Goal: Task Accomplishment & Management: Manage account settings

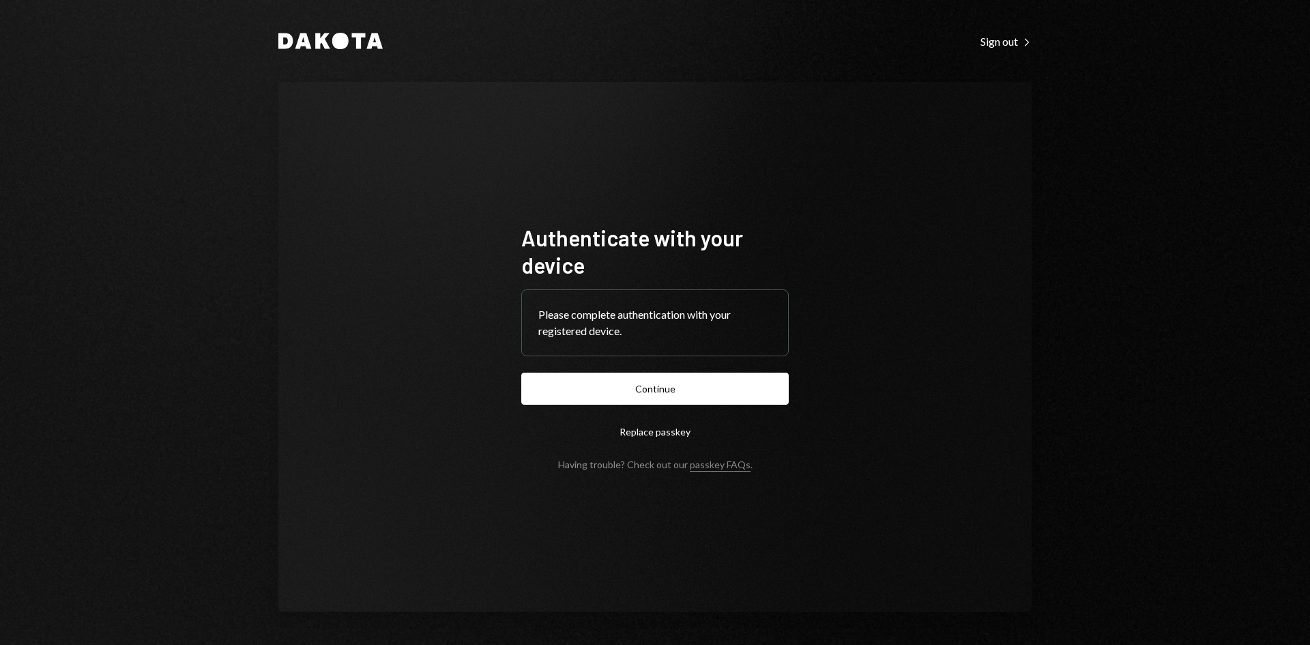
click at [657, 389] on button "Continue" at bounding box center [654, 389] width 267 height 32
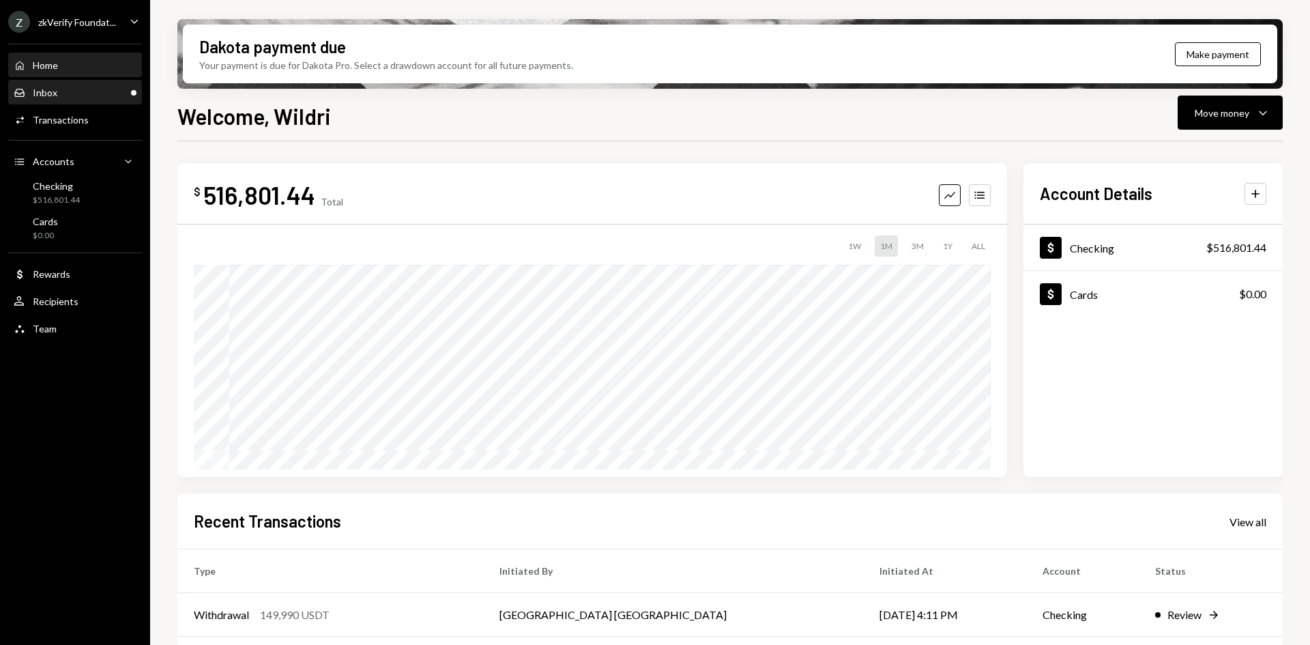
click at [90, 103] on div "Inbox Inbox" at bounding box center [75, 92] width 123 height 23
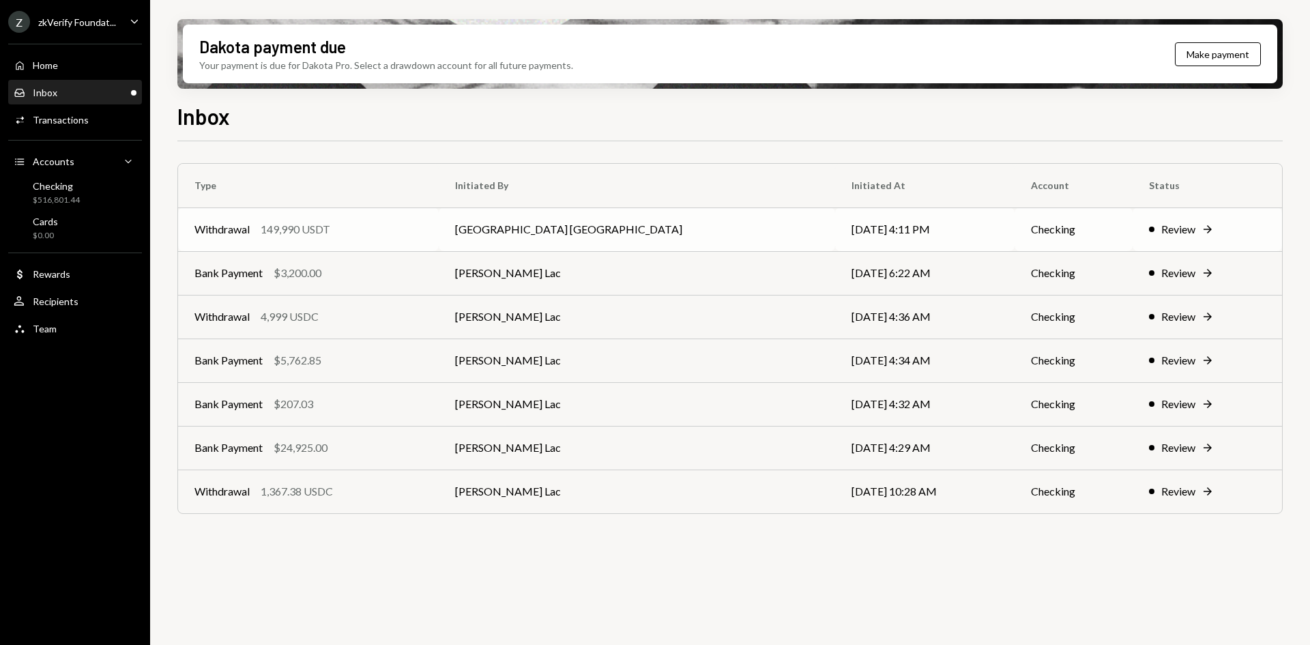
click at [422, 227] on div "Withdrawal 149,990 USDT" at bounding box center [308, 229] width 228 height 16
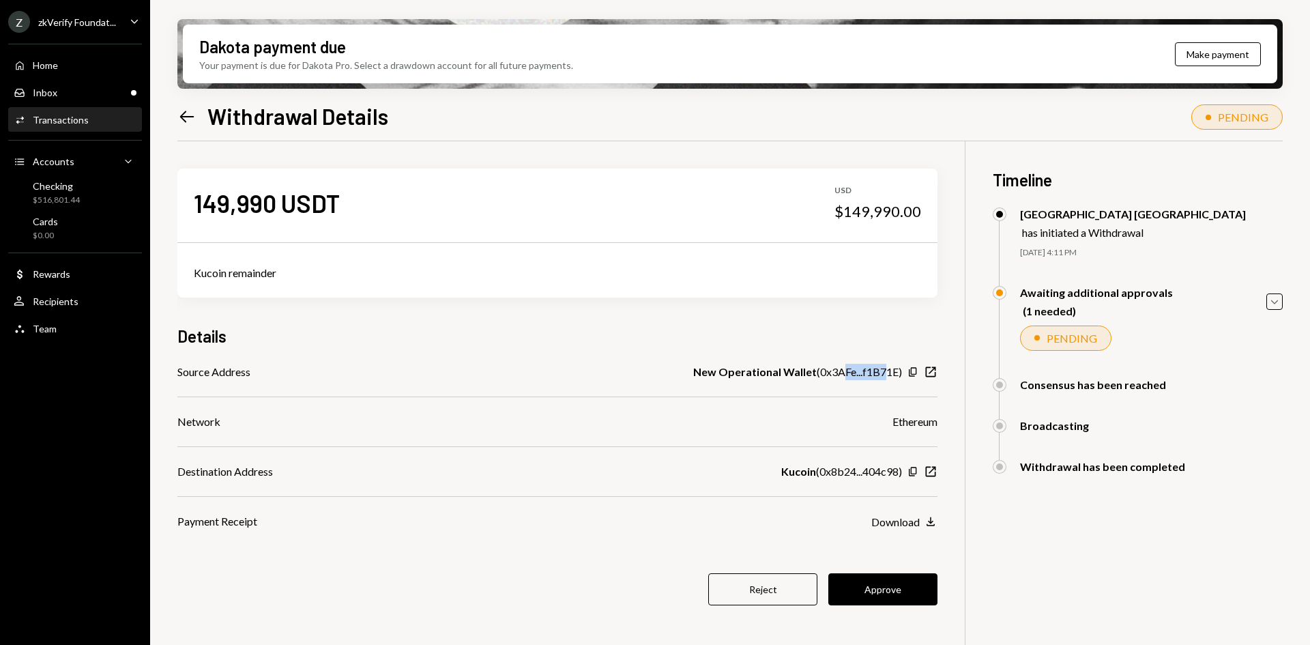
drag, startPoint x: 888, startPoint y: 369, endPoint x: 846, endPoint y: 368, distance: 42.3
click at [846, 368] on div "New Operational Wallet ( 0x3AFe...f1B71E )" at bounding box center [797, 372] width 209 height 16
click at [749, 371] on b "New Operational Wallet" at bounding box center [754, 372] width 123 height 16
click at [56, 301] on div "Recipients" at bounding box center [56, 301] width 46 height 12
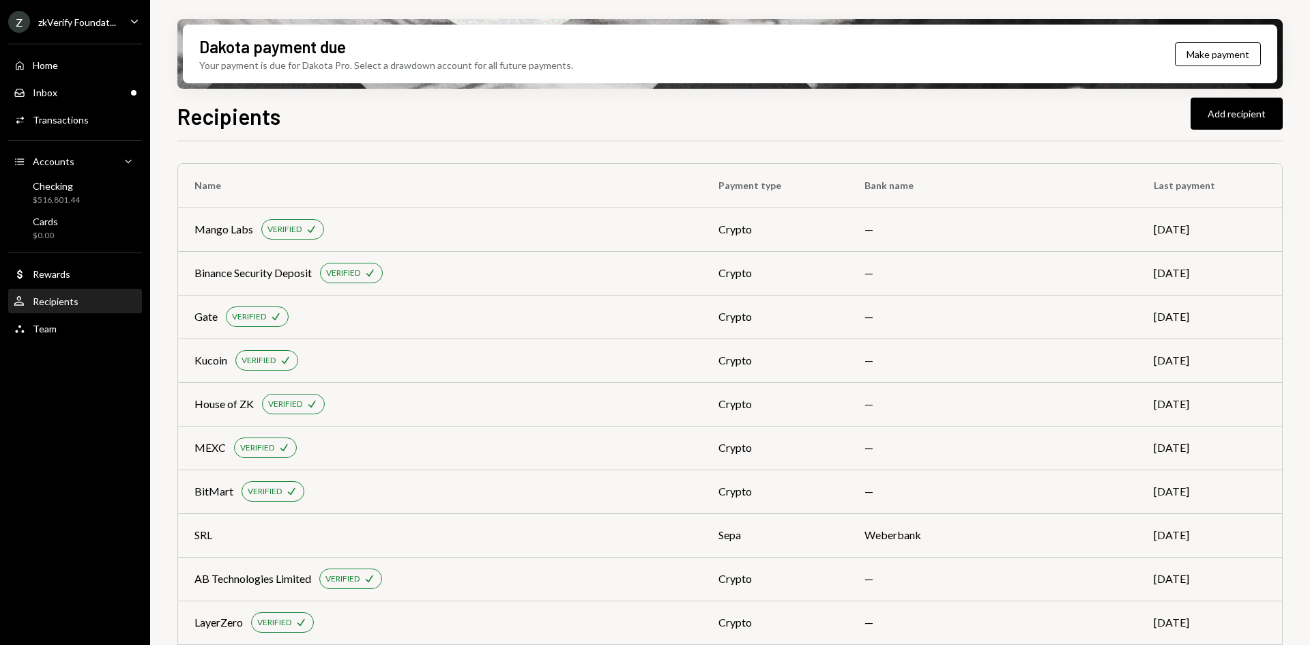
click at [689, 14] on div "Dakota payment due Your payment is due for Dakota Pro. Select a drawdown accoun…" at bounding box center [730, 322] width 1160 height 645
click at [602, 351] on div "Kucoin VERIFIED Check" at bounding box center [439, 360] width 491 height 20
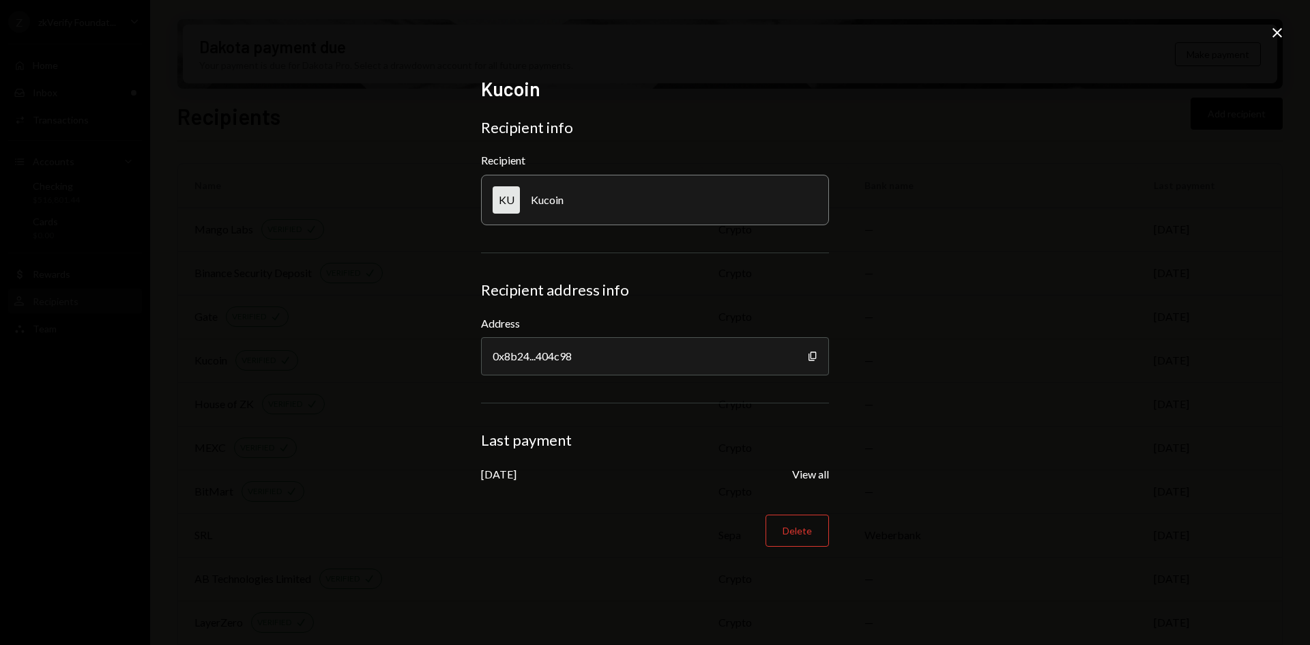
click at [1279, 31] on icon at bounding box center [1277, 33] width 10 height 10
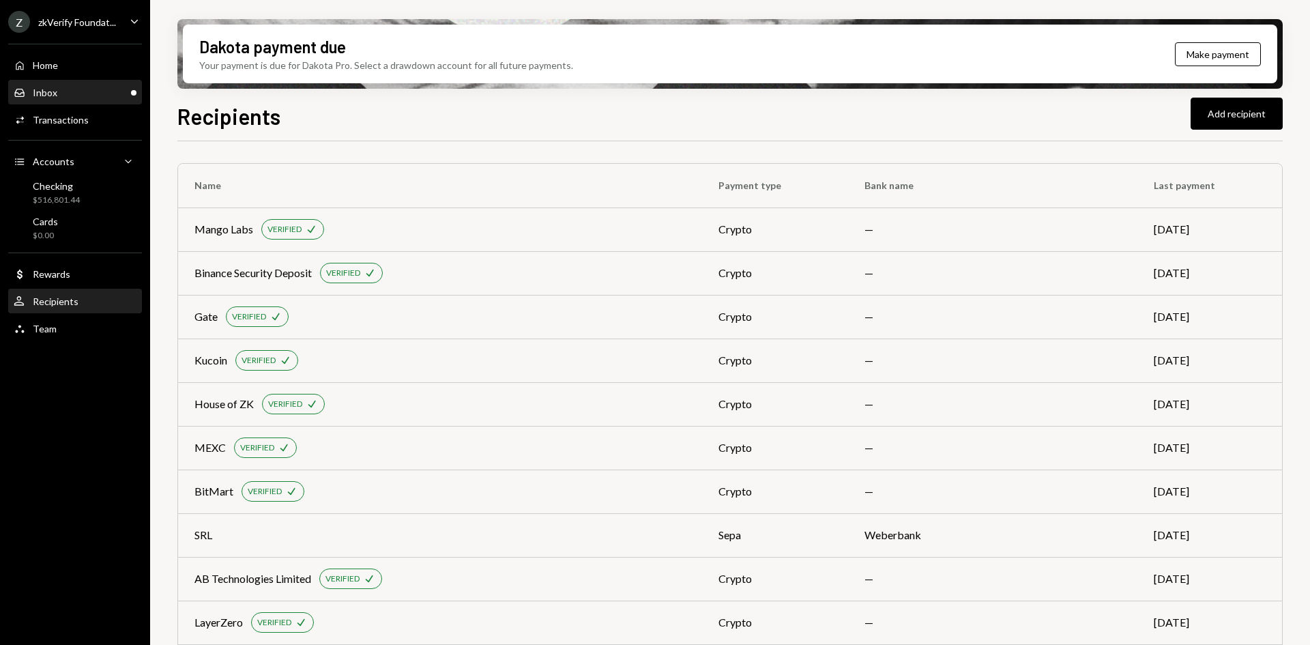
click at [106, 93] on div "Inbox Inbox" at bounding box center [75, 93] width 123 height 12
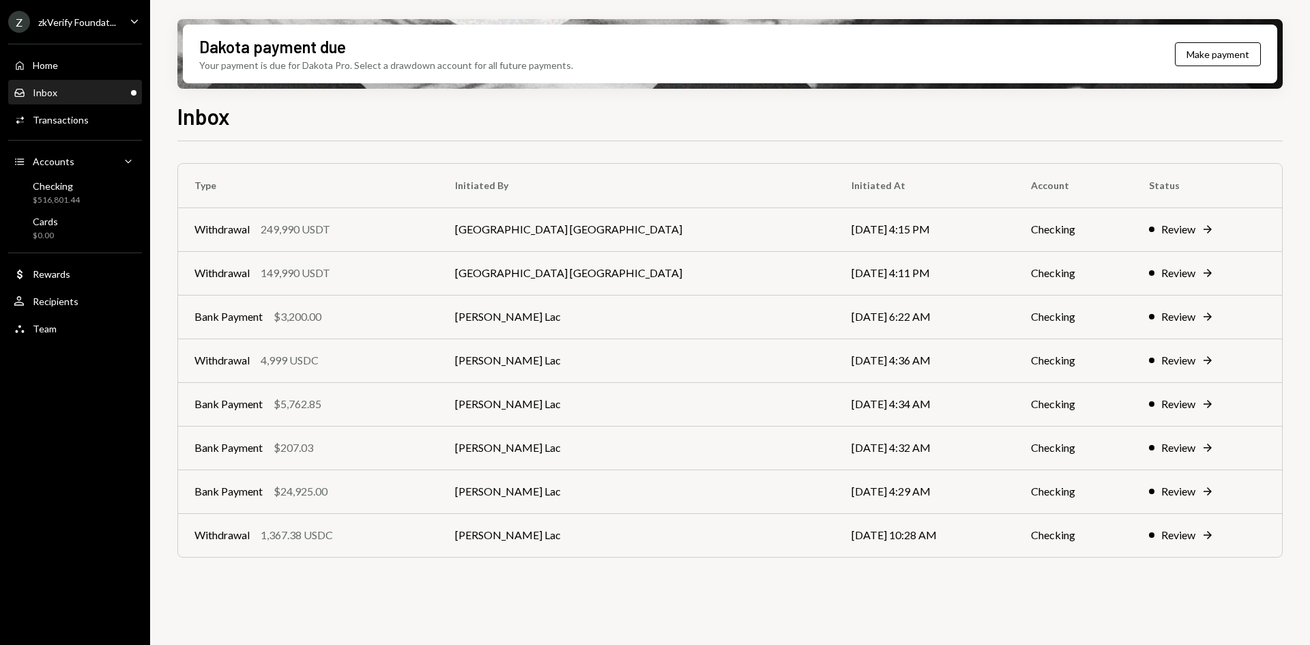
click at [117, 100] on div "Inbox Inbox" at bounding box center [75, 92] width 123 height 23
click at [106, 89] on div "Inbox Inbox" at bounding box center [75, 93] width 123 height 12
click at [87, 115] on div "Activities Transactions" at bounding box center [75, 120] width 123 height 12
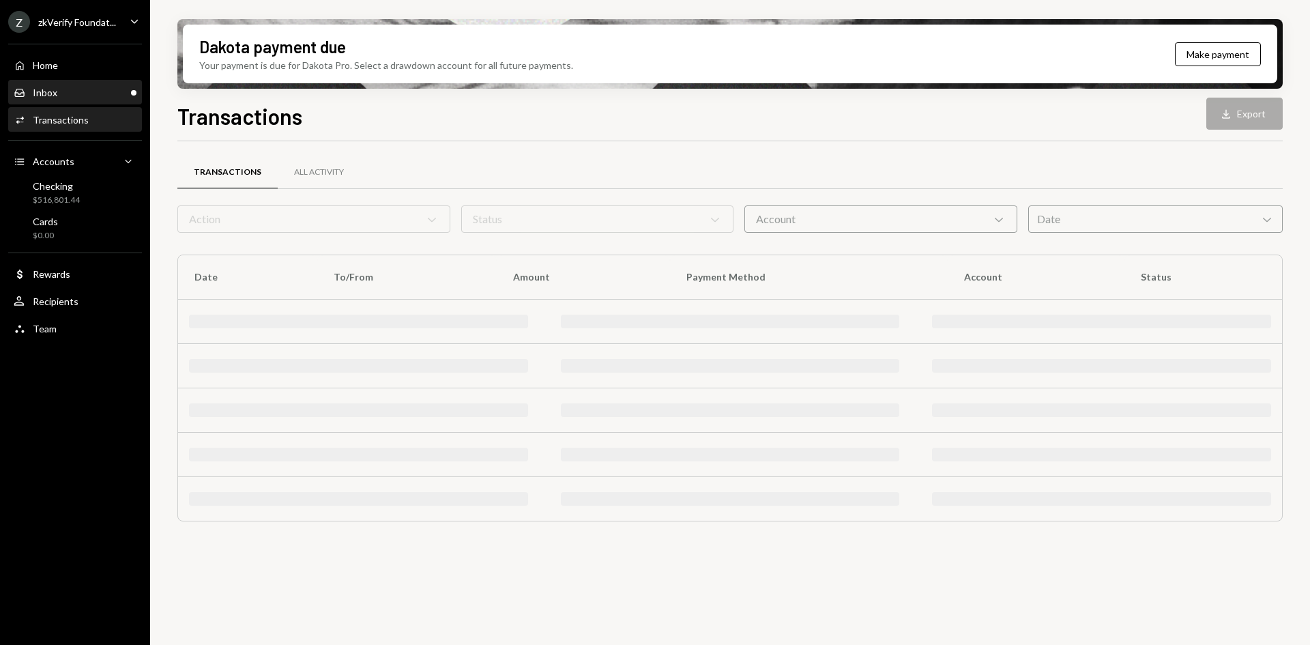
click at [89, 96] on div "Inbox Inbox" at bounding box center [75, 93] width 123 height 12
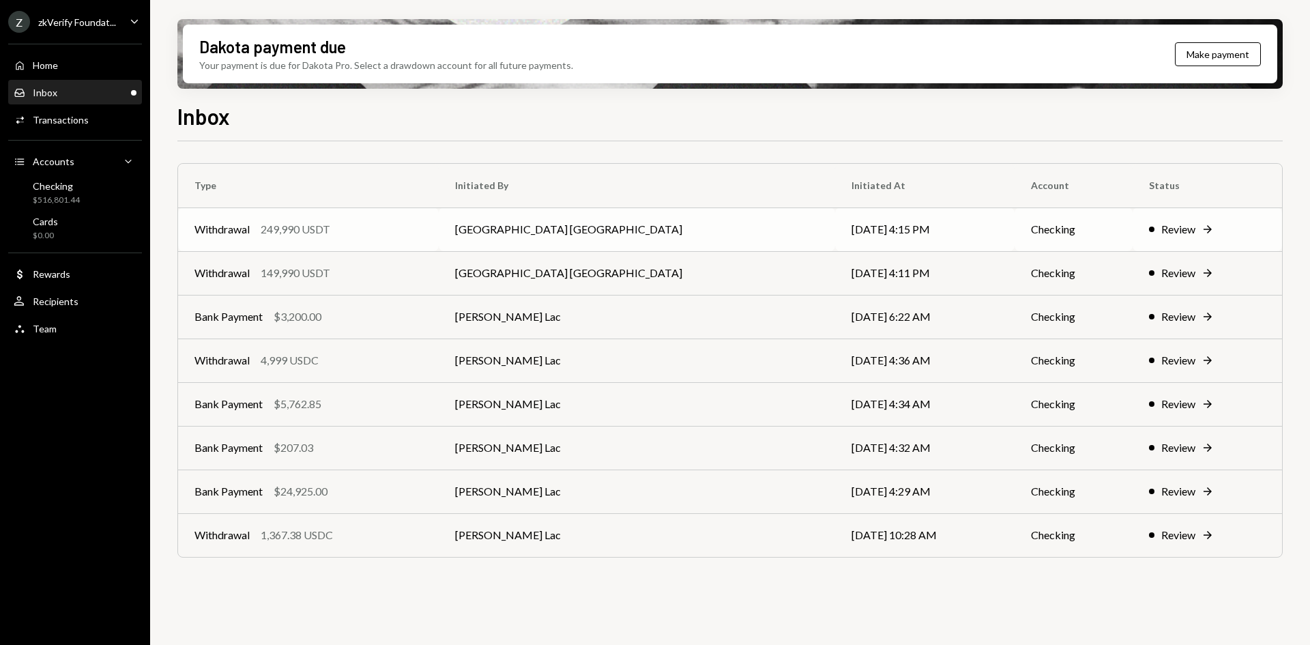
click at [520, 233] on td "[GEOGRAPHIC_DATA] [GEOGRAPHIC_DATA]" at bounding box center [637, 229] width 396 height 44
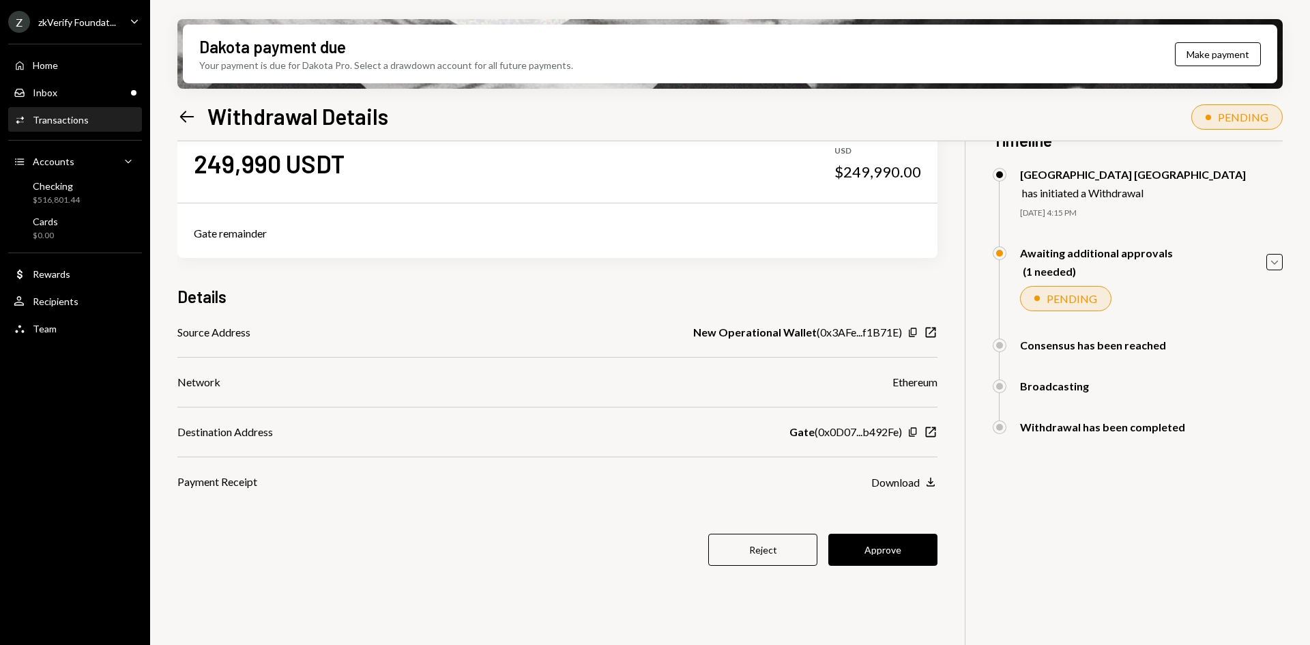
scroll to position [68, 0]
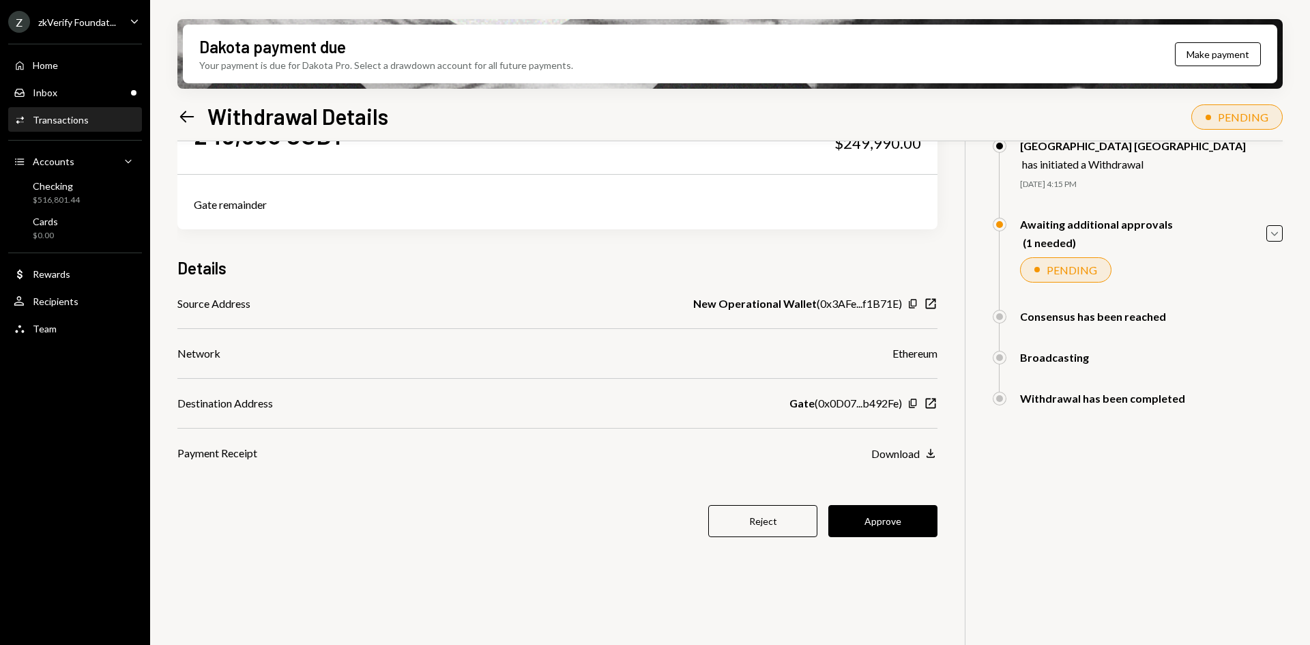
click at [186, 119] on icon "Left Arrow" at bounding box center [186, 116] width 19 height 19
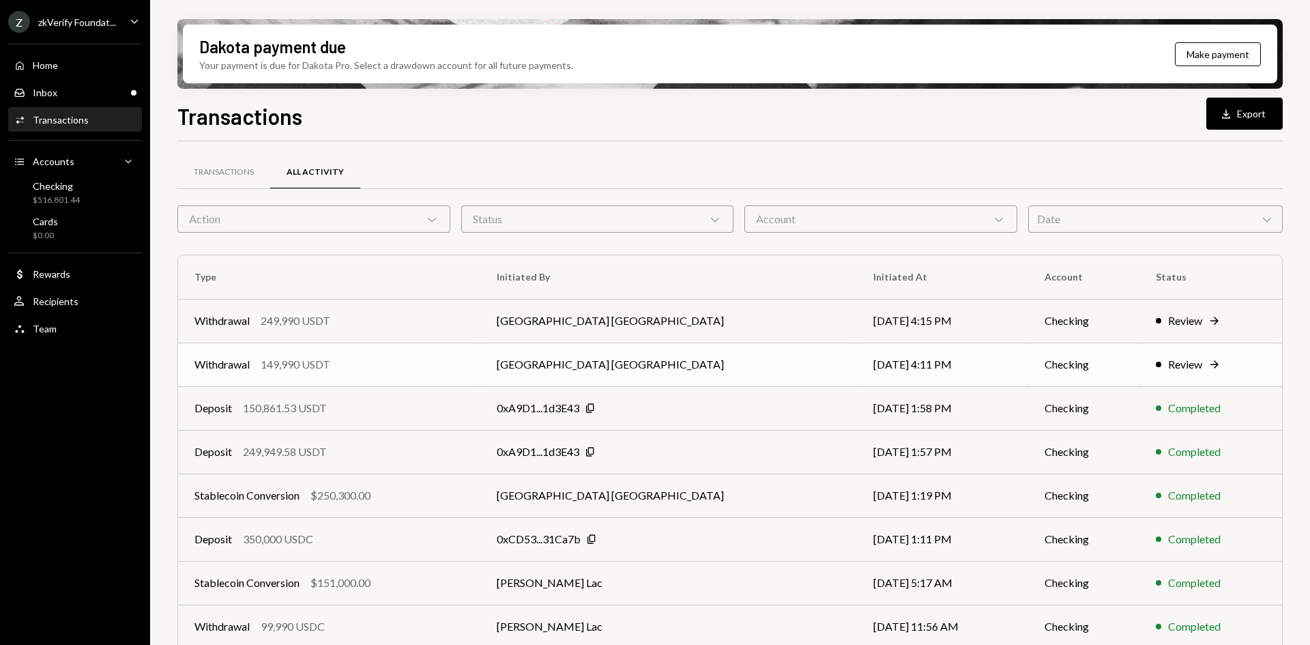
click at [464, 362] on div "Withdrawal 149,990 USDT" at bounding box center [328, 364] width 269 height 16
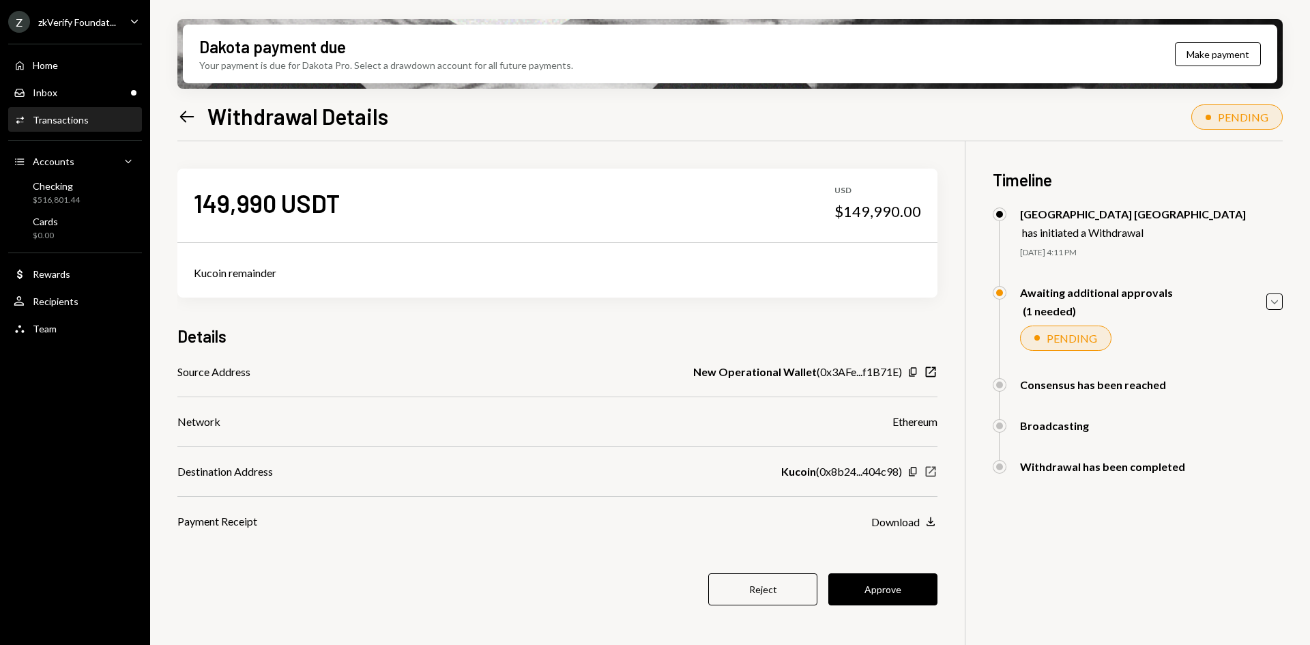
click at [931, 472] on icon "button" at bounding box center [931, 472] width 10 height 10
click at [877, 583] on button "Approve" at bounding box center [882, 589] width 109 height 32
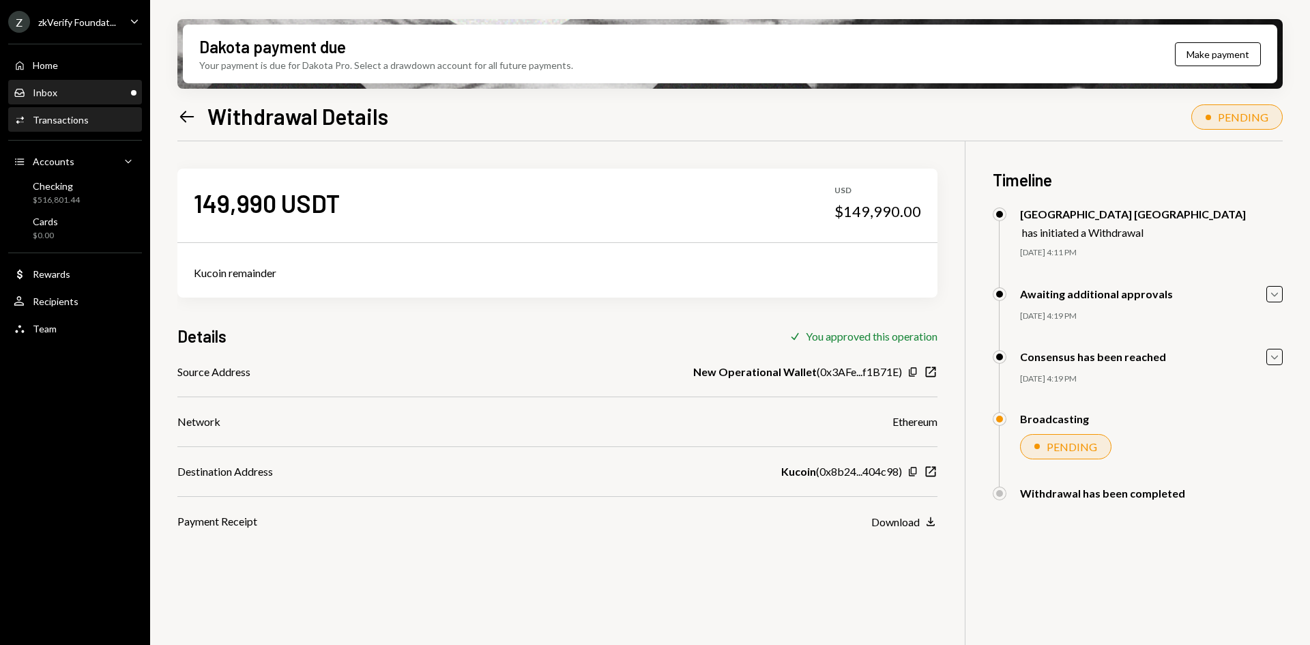
click at [102, 90] on div "Inbox Inbox" at bounding box center [75, 93] width 123 height 12
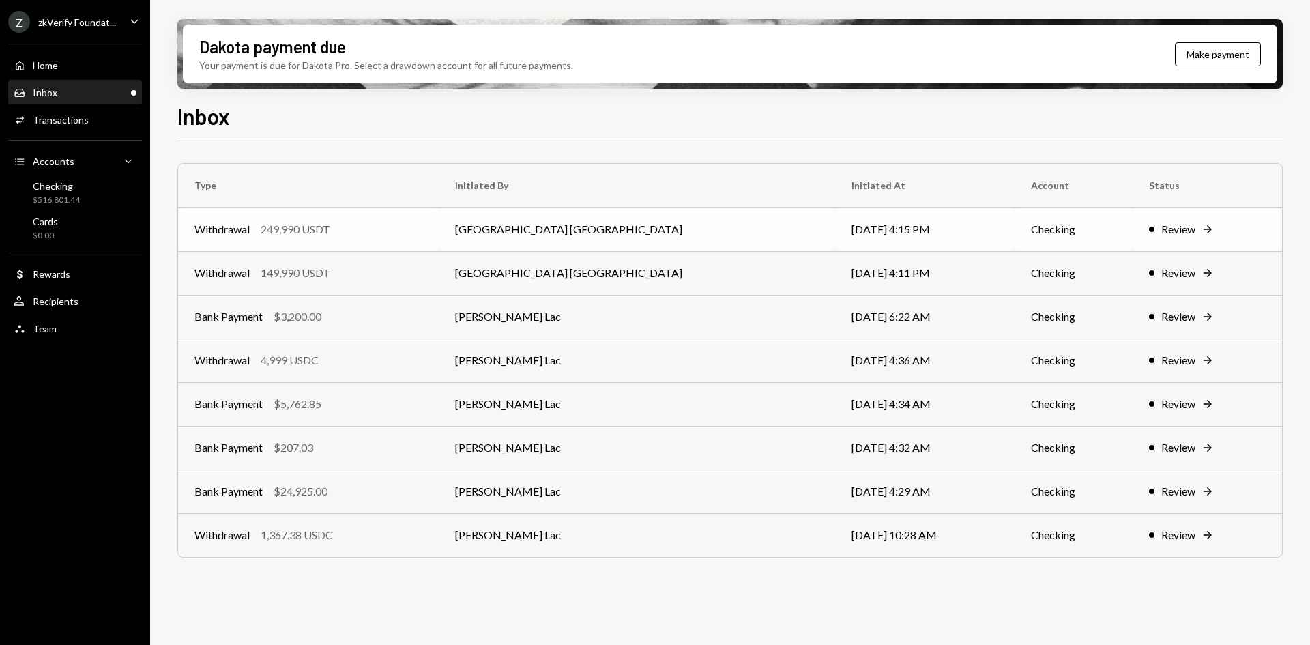
click at [613, 232] on td "[GEOGRAPHIC_DATA] [GEOGRAPHIC_DATA]" at bounding box center [637, 229] width 396 height 44
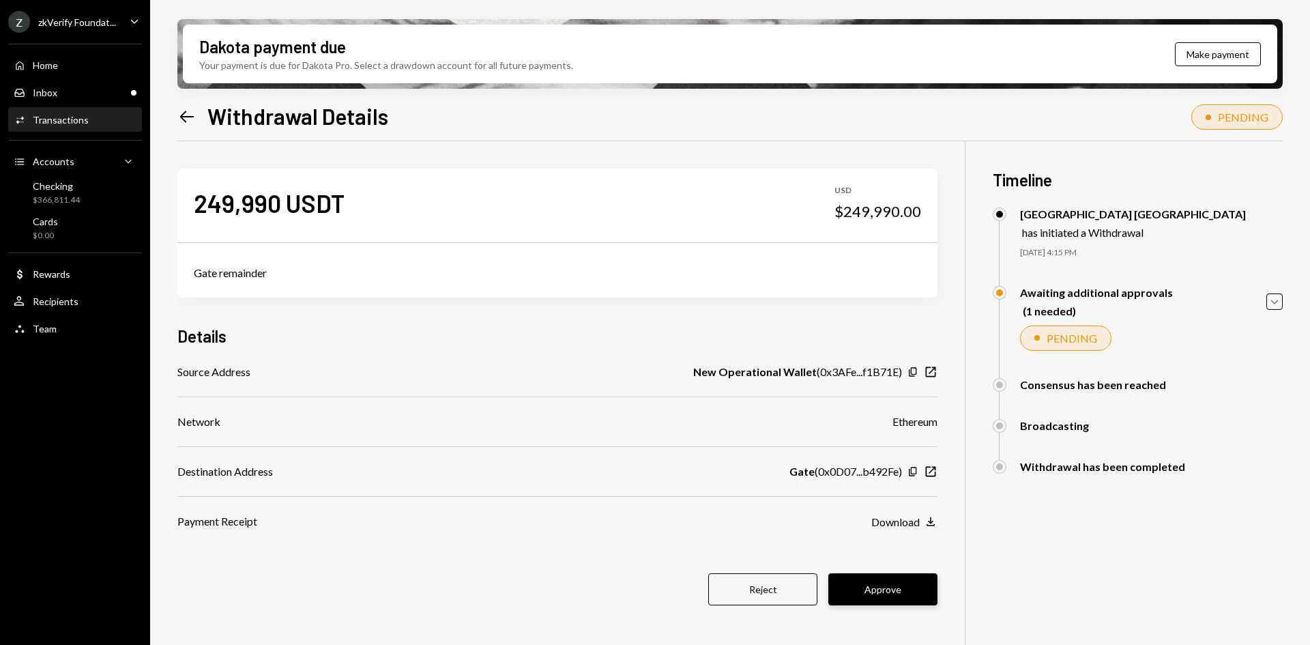
click at [892, 589] on button "Approve" at bounding box center [882, 589] width 109 height 32
